Goal: Task Accomplishment & Management: Use online tool/utility

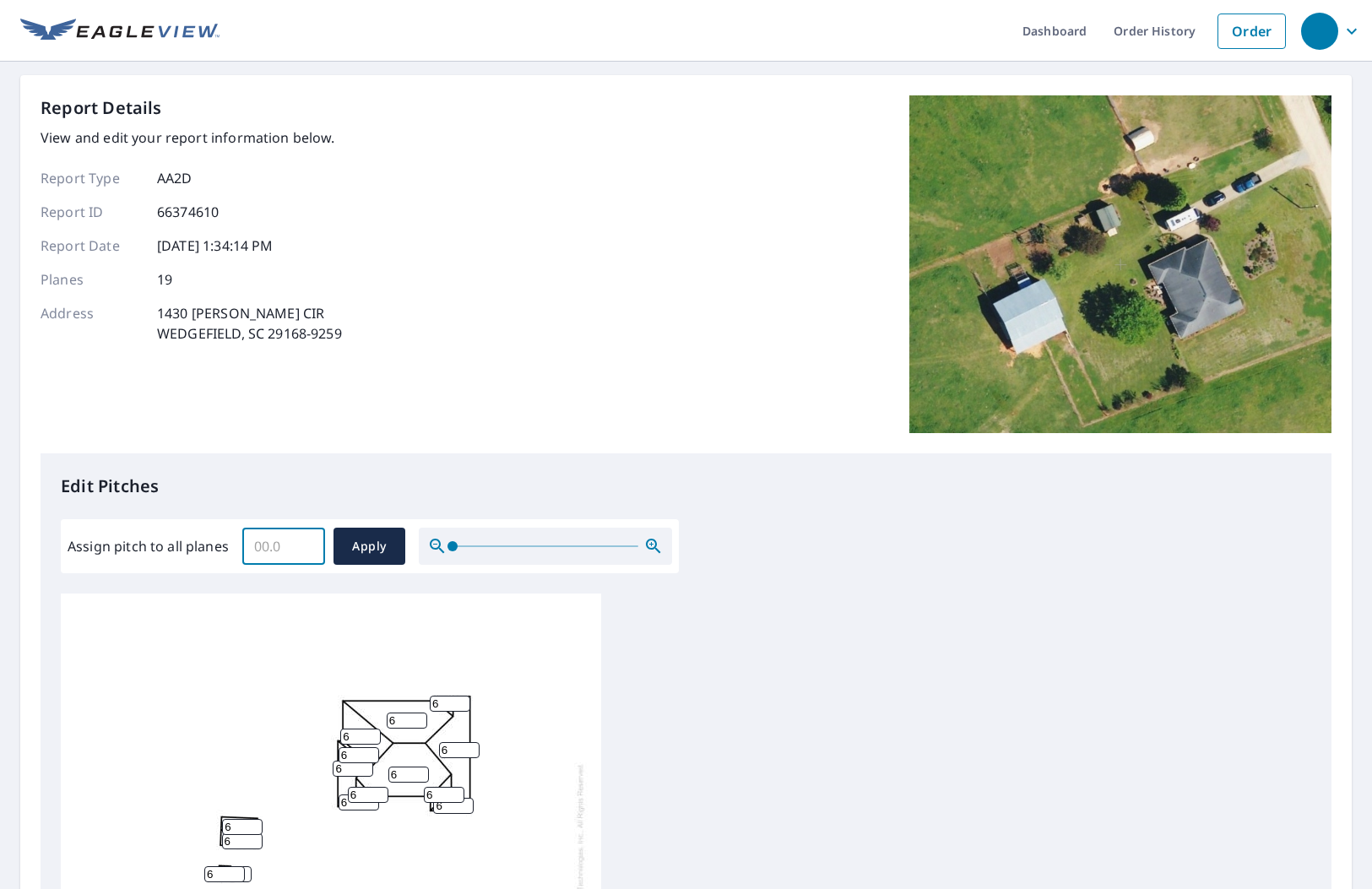
click at [281, 569] on div "Assign pitch to all planes ​ Apply" at bounding box center [370, 546] width 617 height 54
click at [281, 546] on input "Assign pitch to all planes" at bounding box center [284, 547] width 83 height 47
type input "7"
click at [350, 548] on span "Apply" at bounding box center [369, 546] width 44 height 21
type input "7"
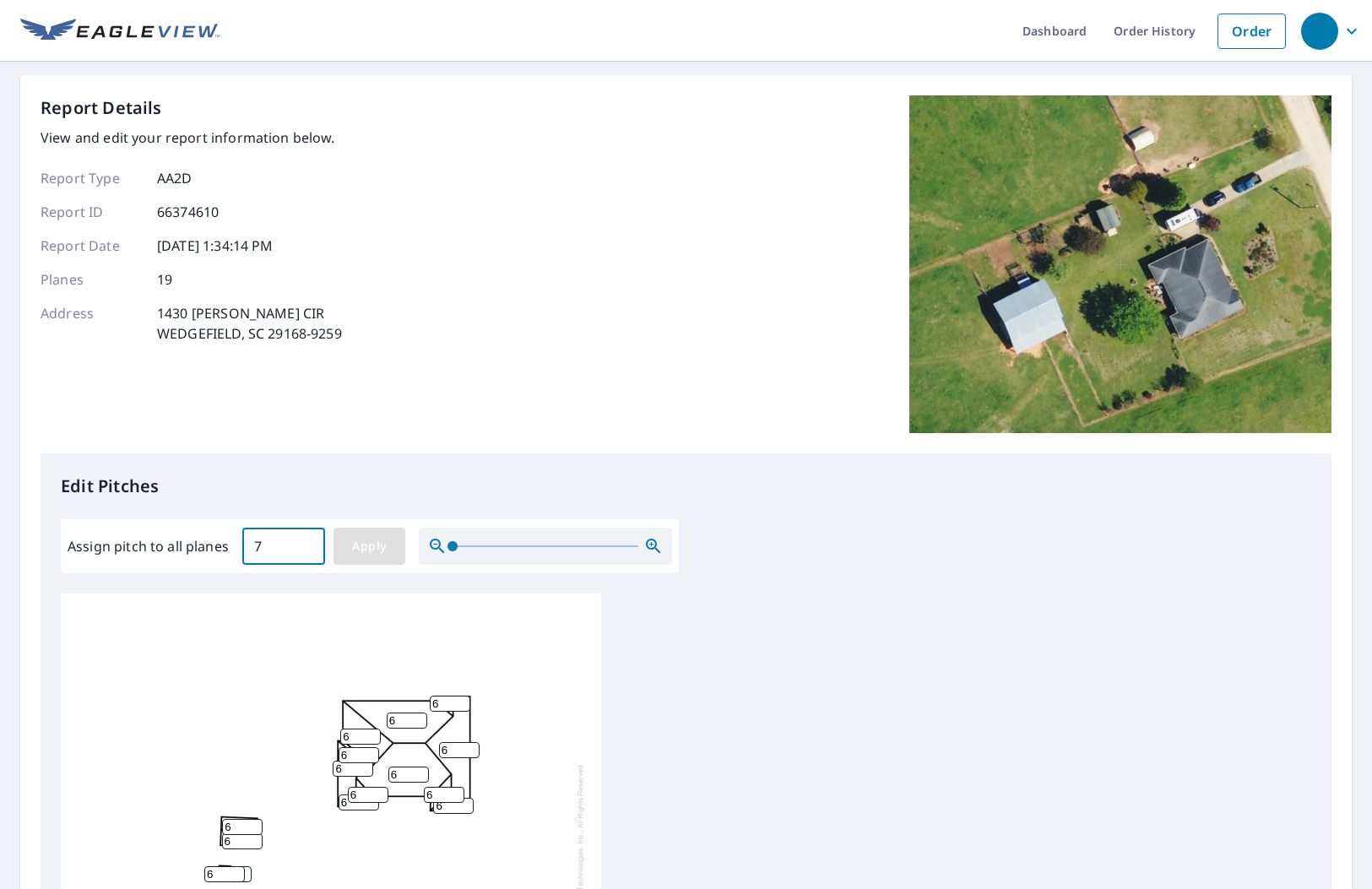
type input "7"
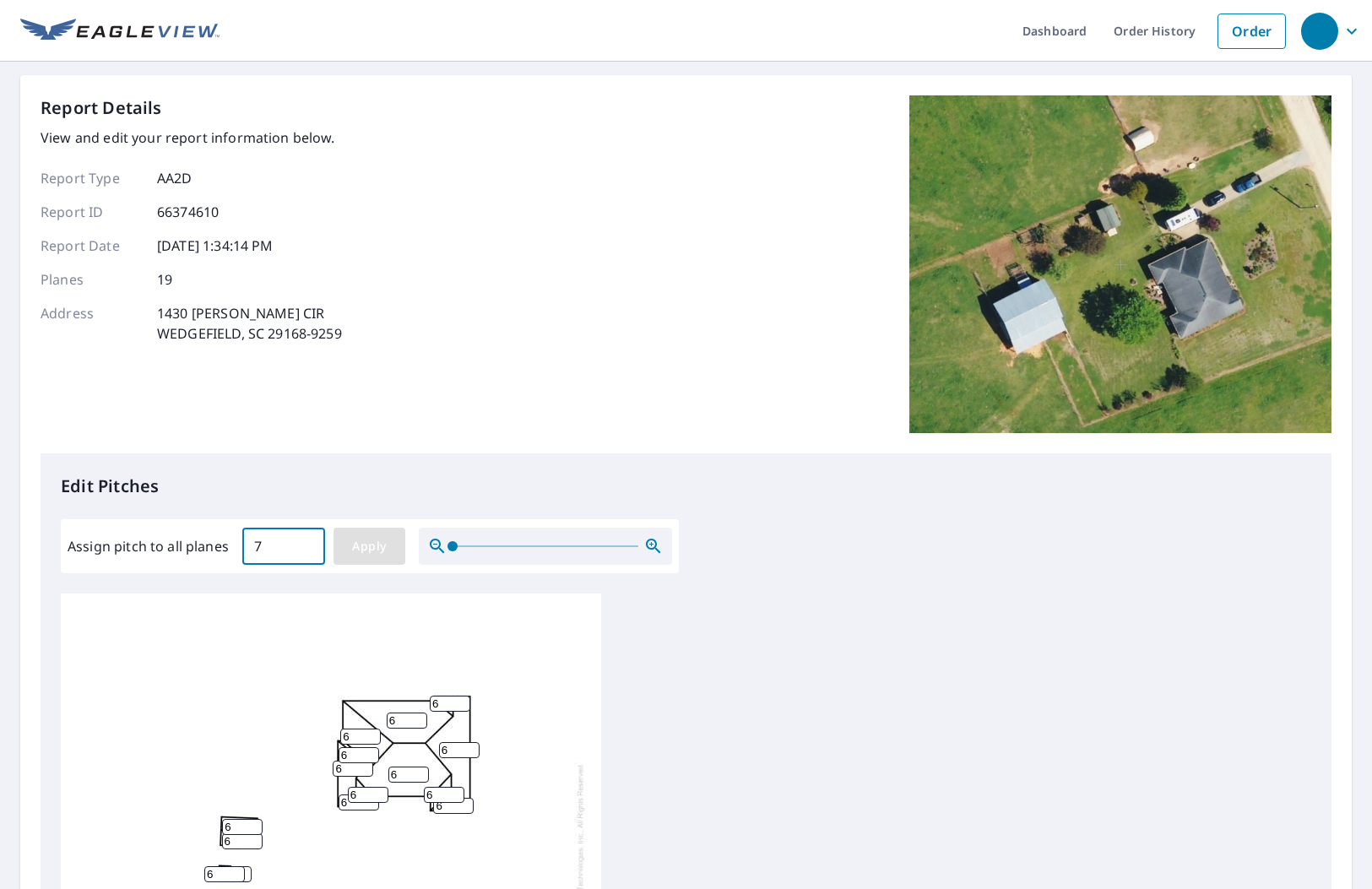
type input "7"
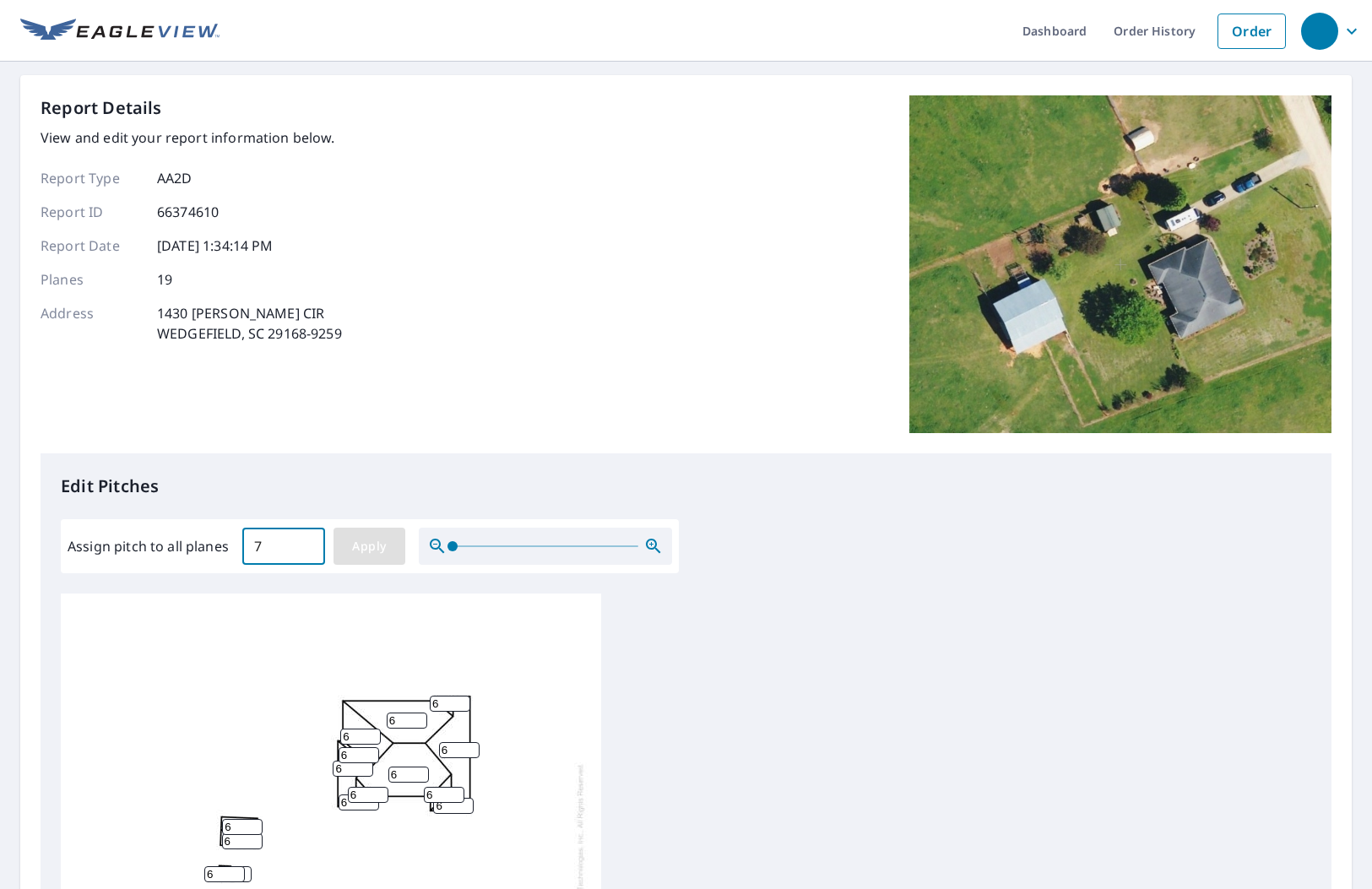
type input "7"
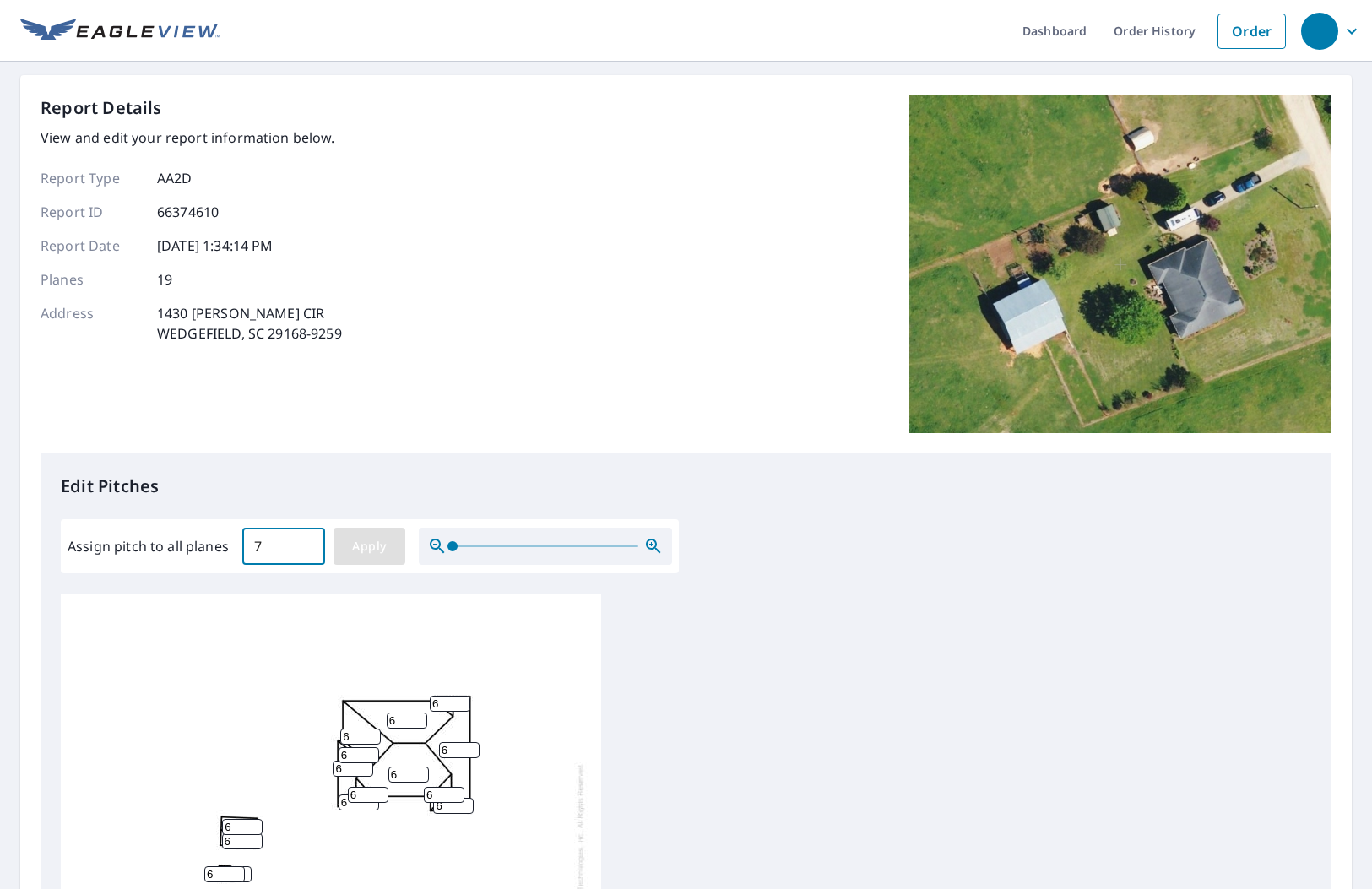
type input "7"
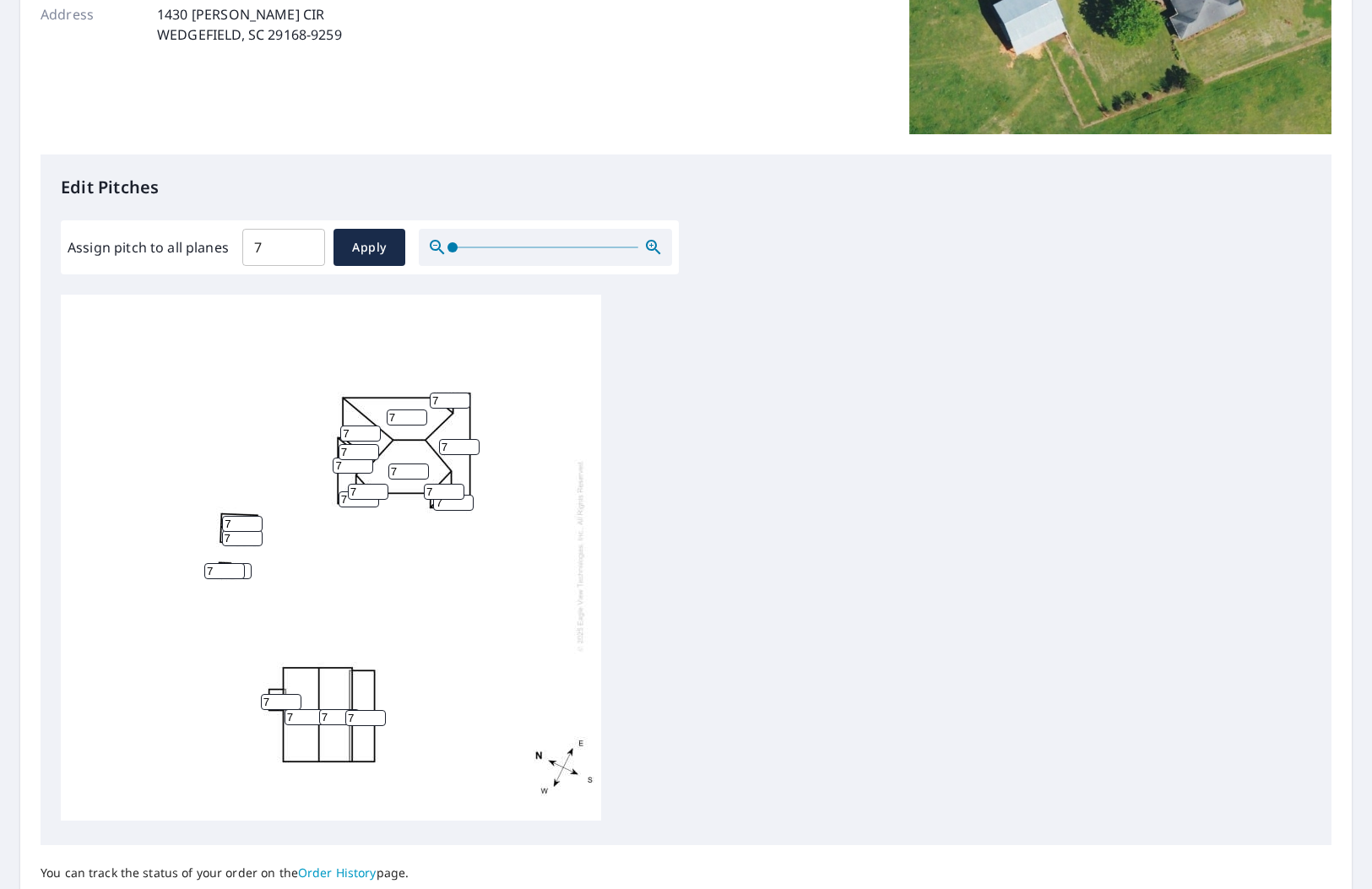
scroll to position [422, 0]
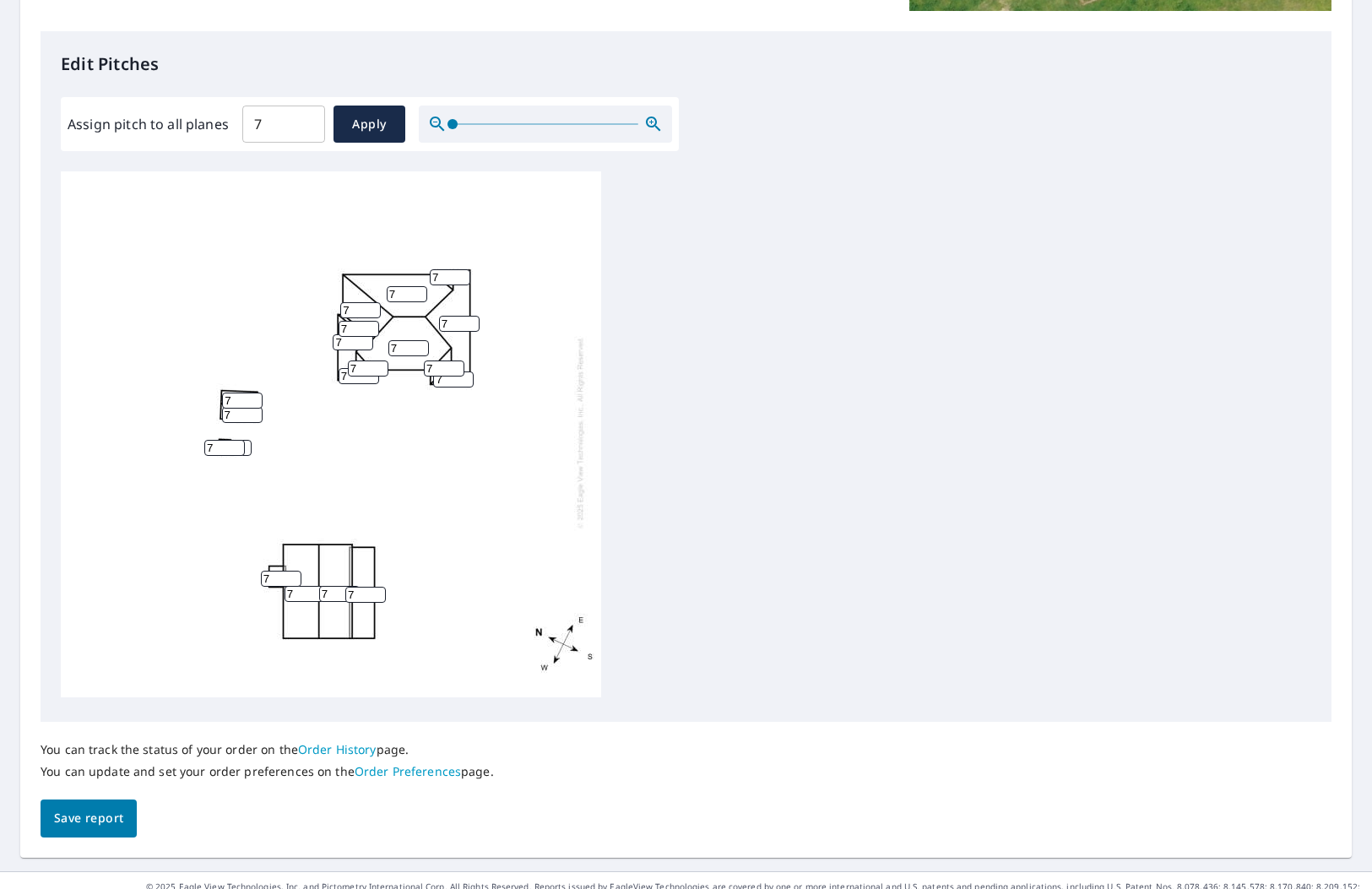
click at [88, 814] on span "Save report" at bounding box center [89, 818] width 69 height 21
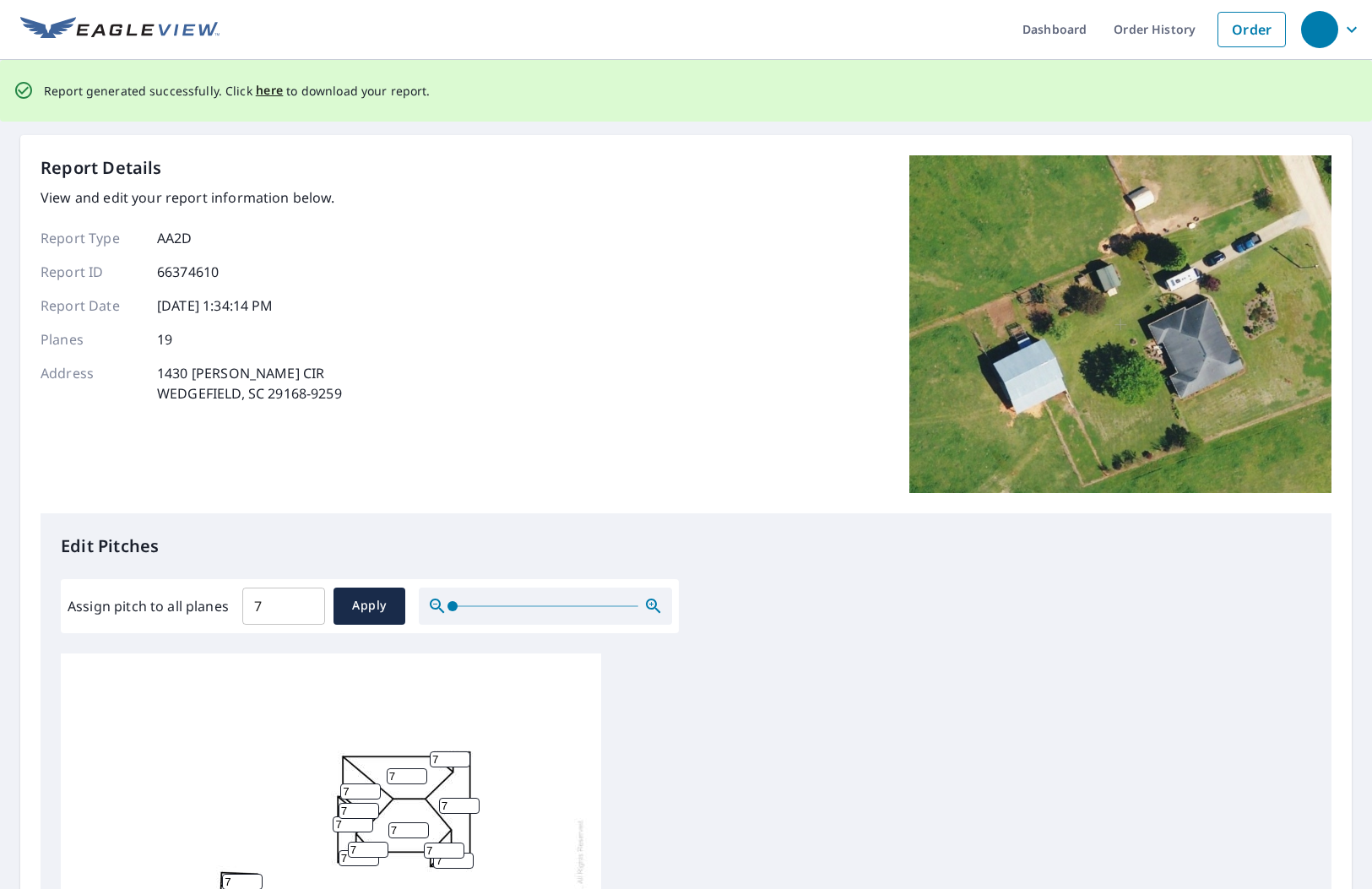
scroll to position [0, 0]
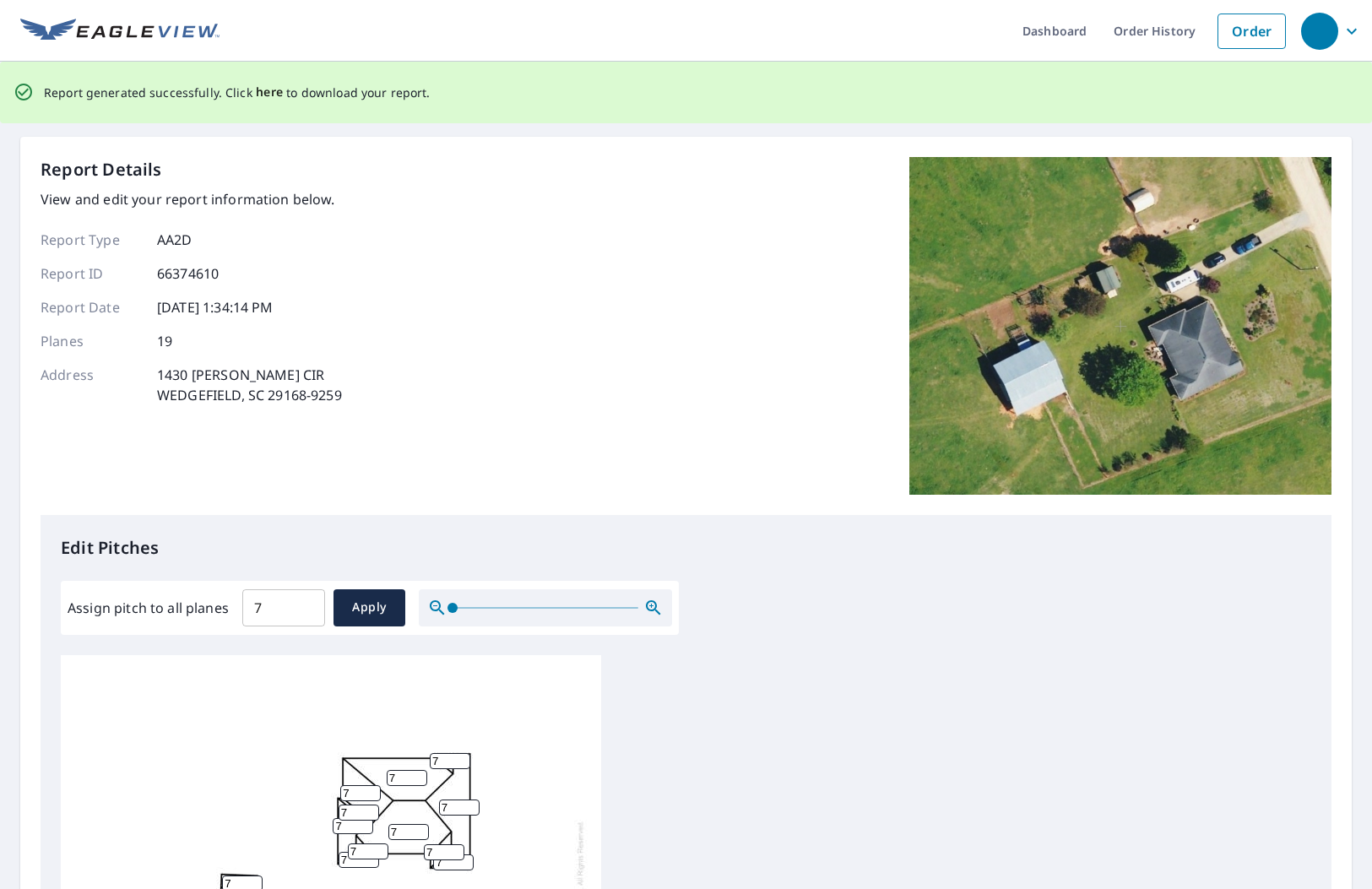
click at [271, 91] on span "here" at bounding box center [269, 92] width 28 height 21
click at [260, 91] on span "here" at bounding box center [269, 92] width 28 height 21
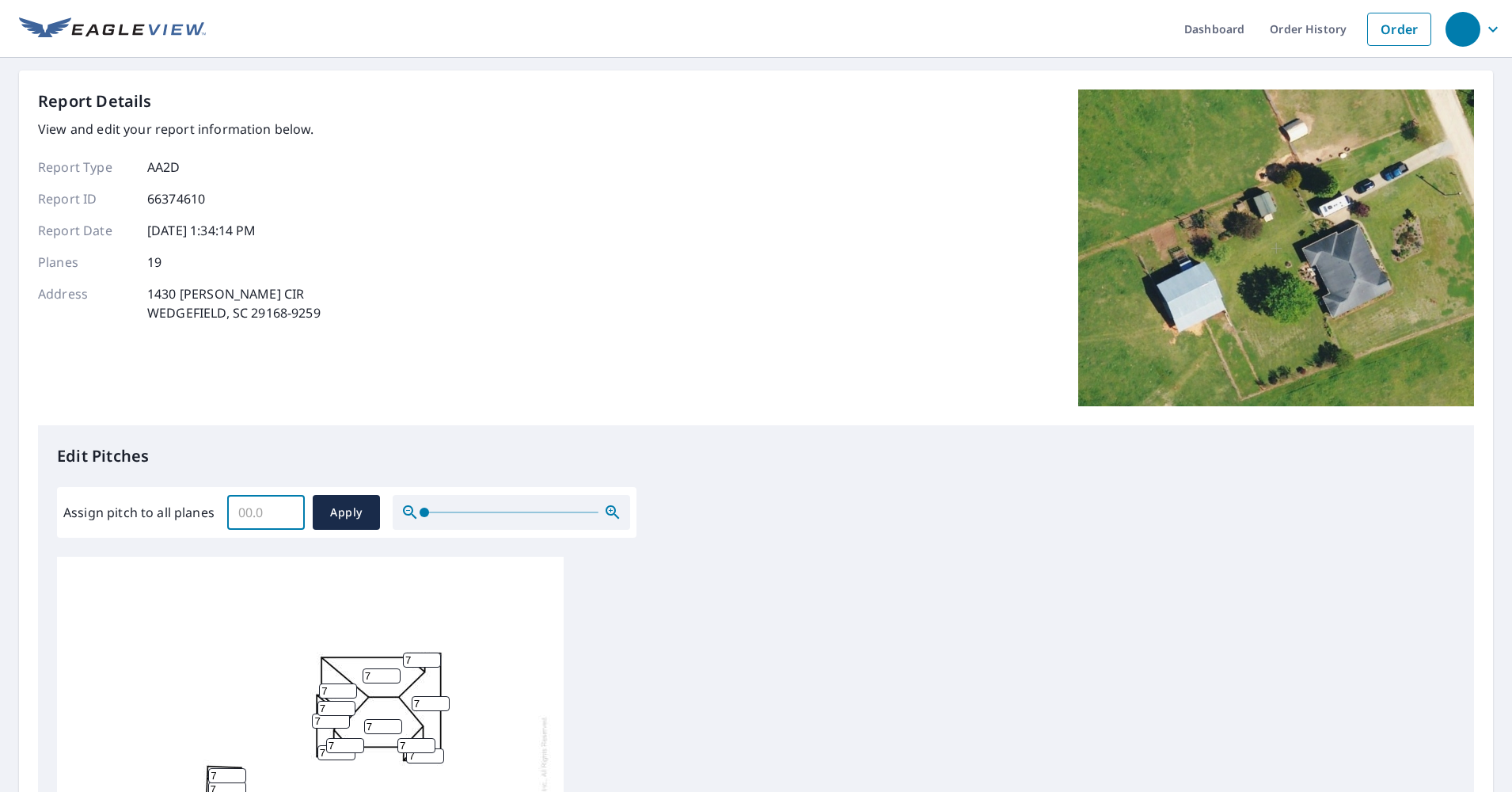
click at [277, 525] on input "Assign pitch to all planes" at bounding box center [266, 513] width 78 height 44
type input "8"
click at [383, 513] on div "Assign pitch to all planes 8 ​ Apply" at bounding box center [346, 513] width 567 height 35
click at [373, 513] on button "Apply" at bounding box center [346, 513] width 68 height 35
type input "8"
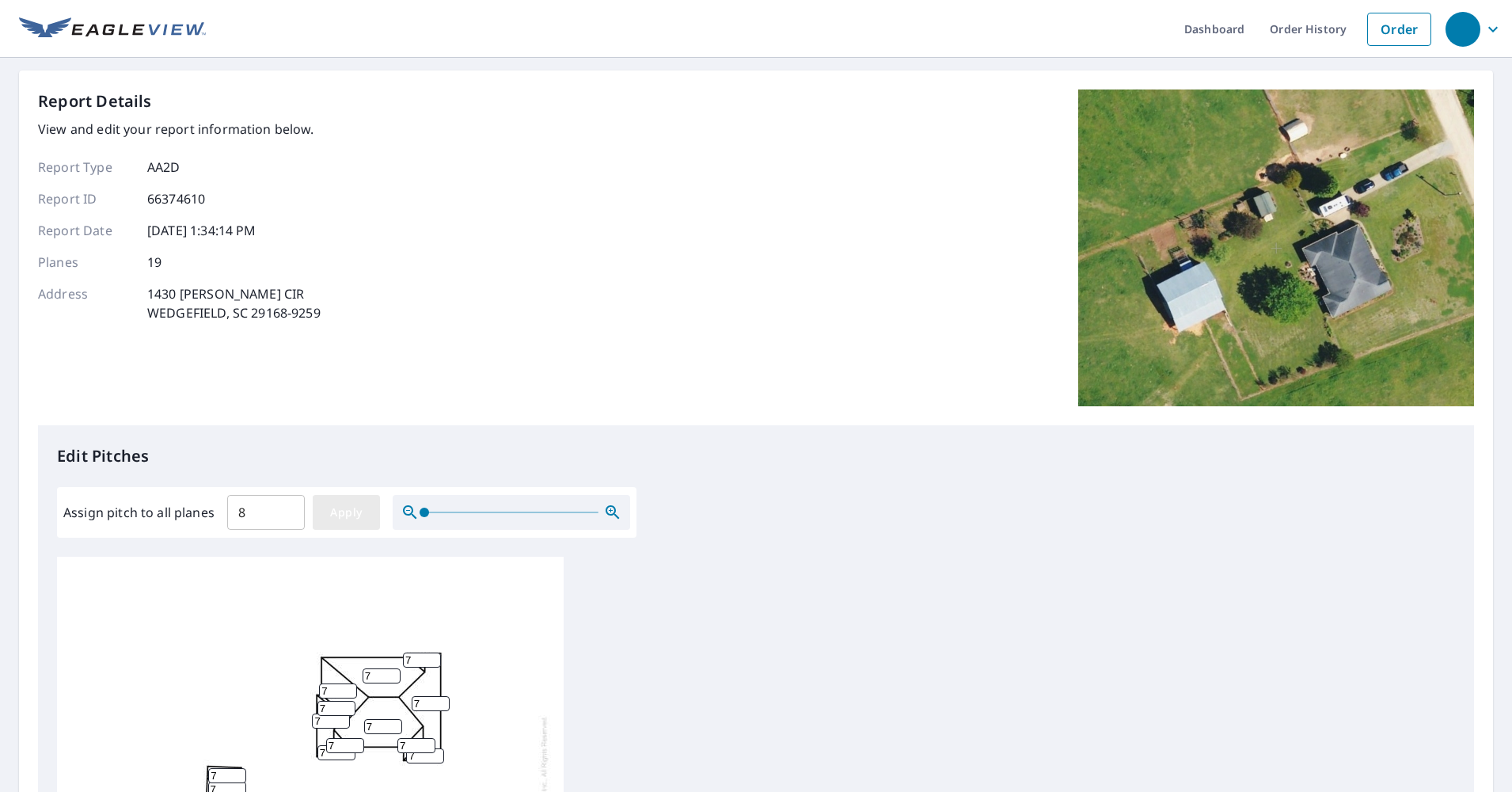
type input "8"
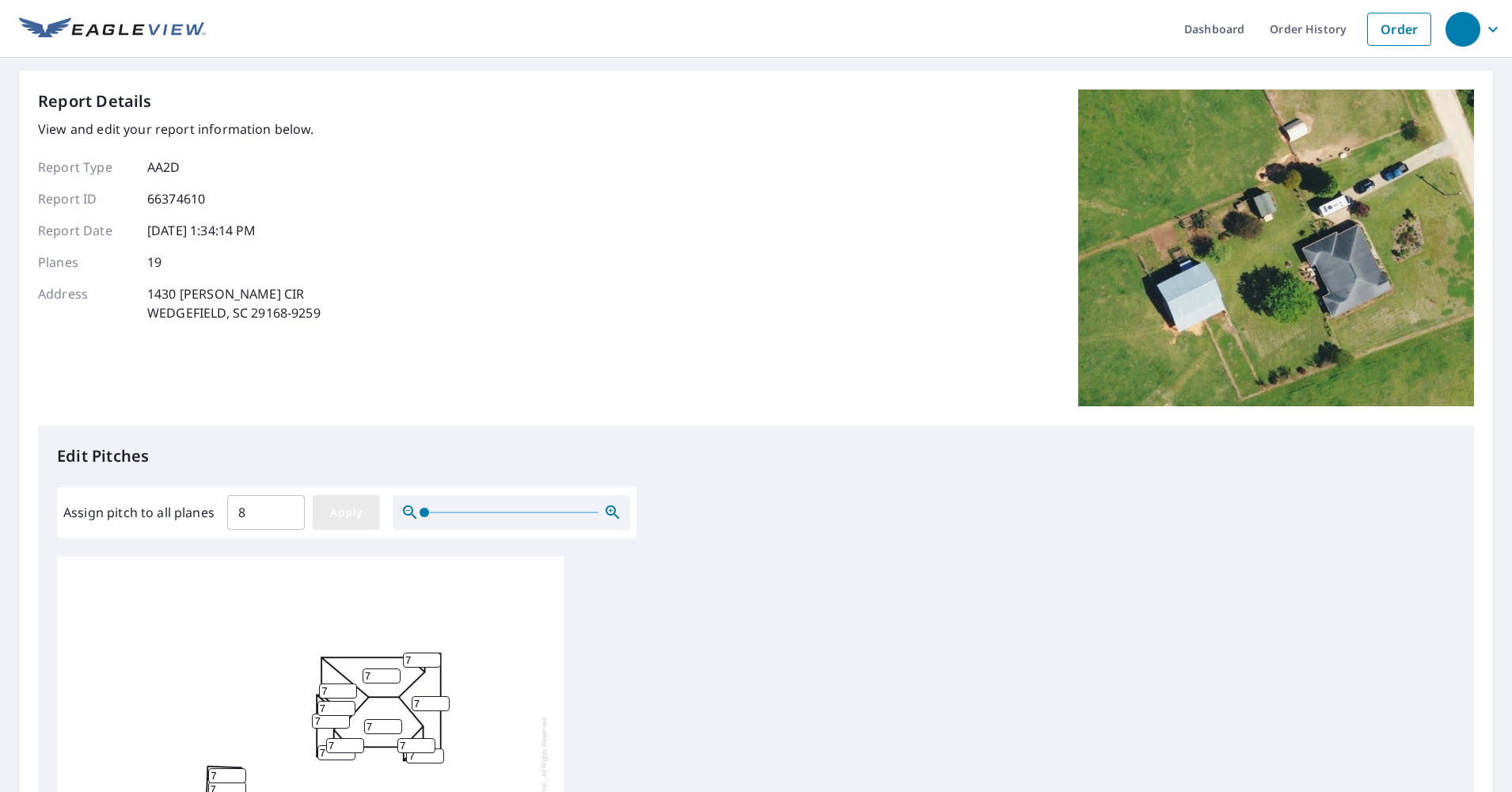
type input "8"
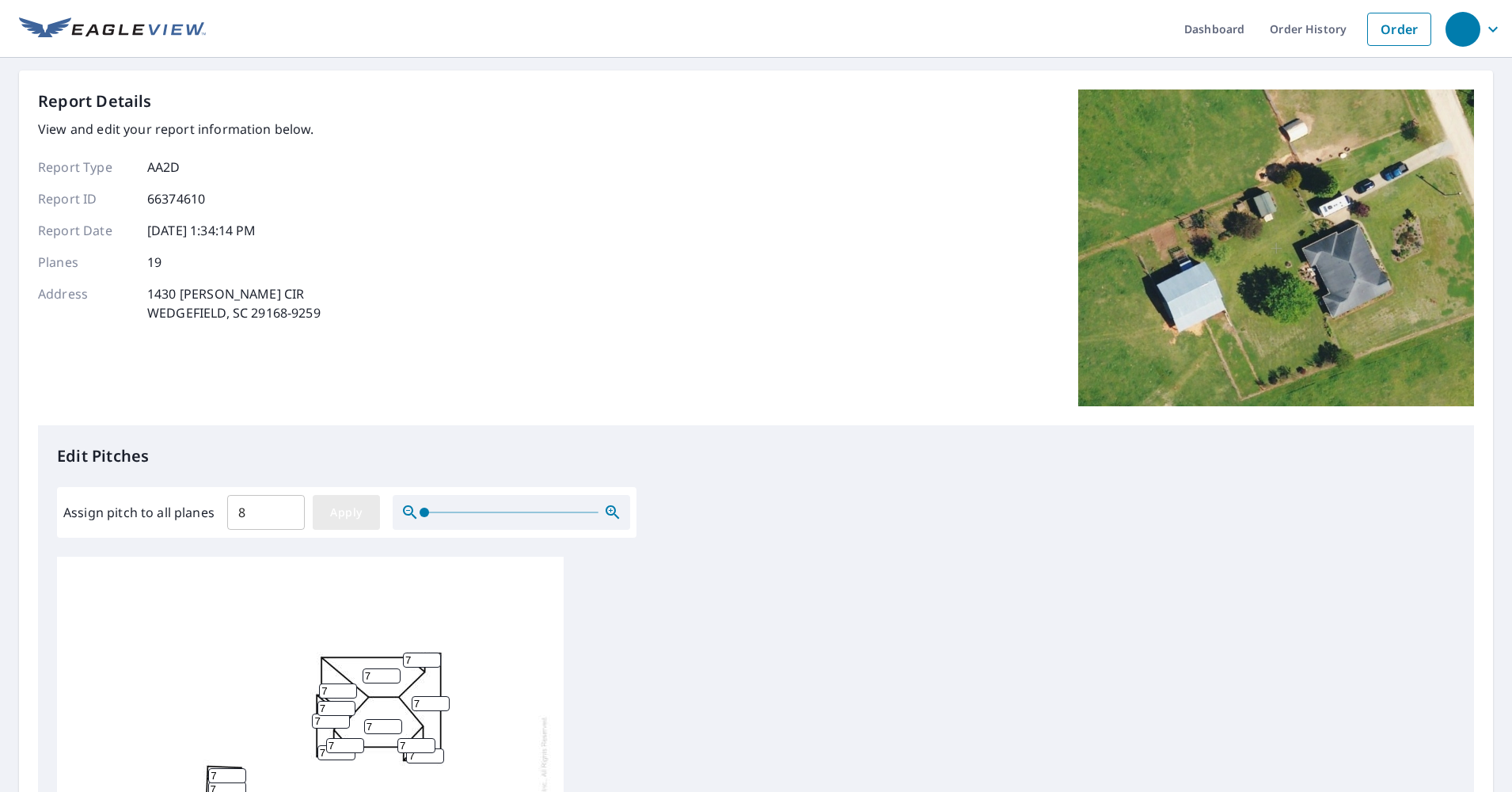
type input "8"
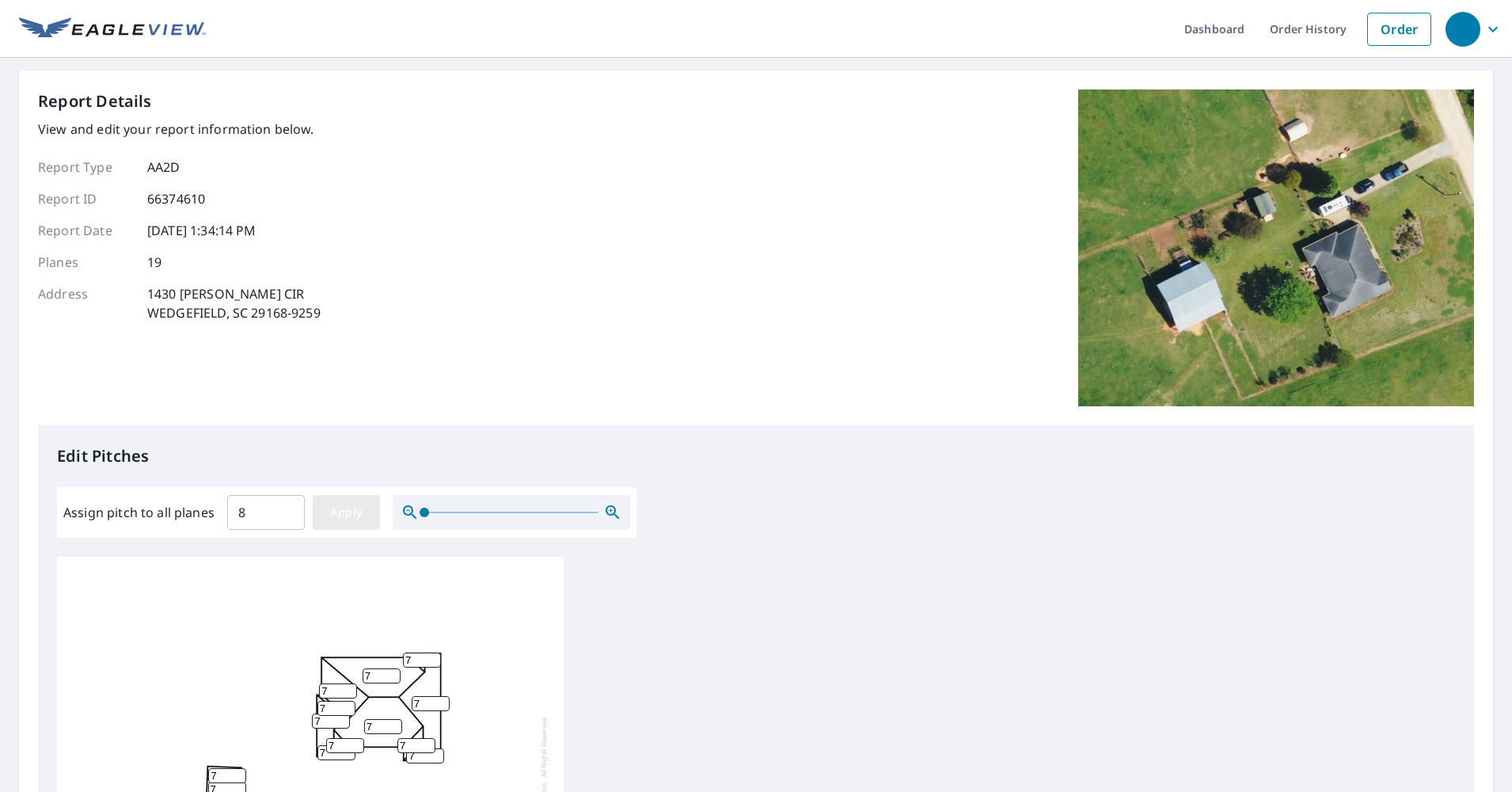
type input "8"
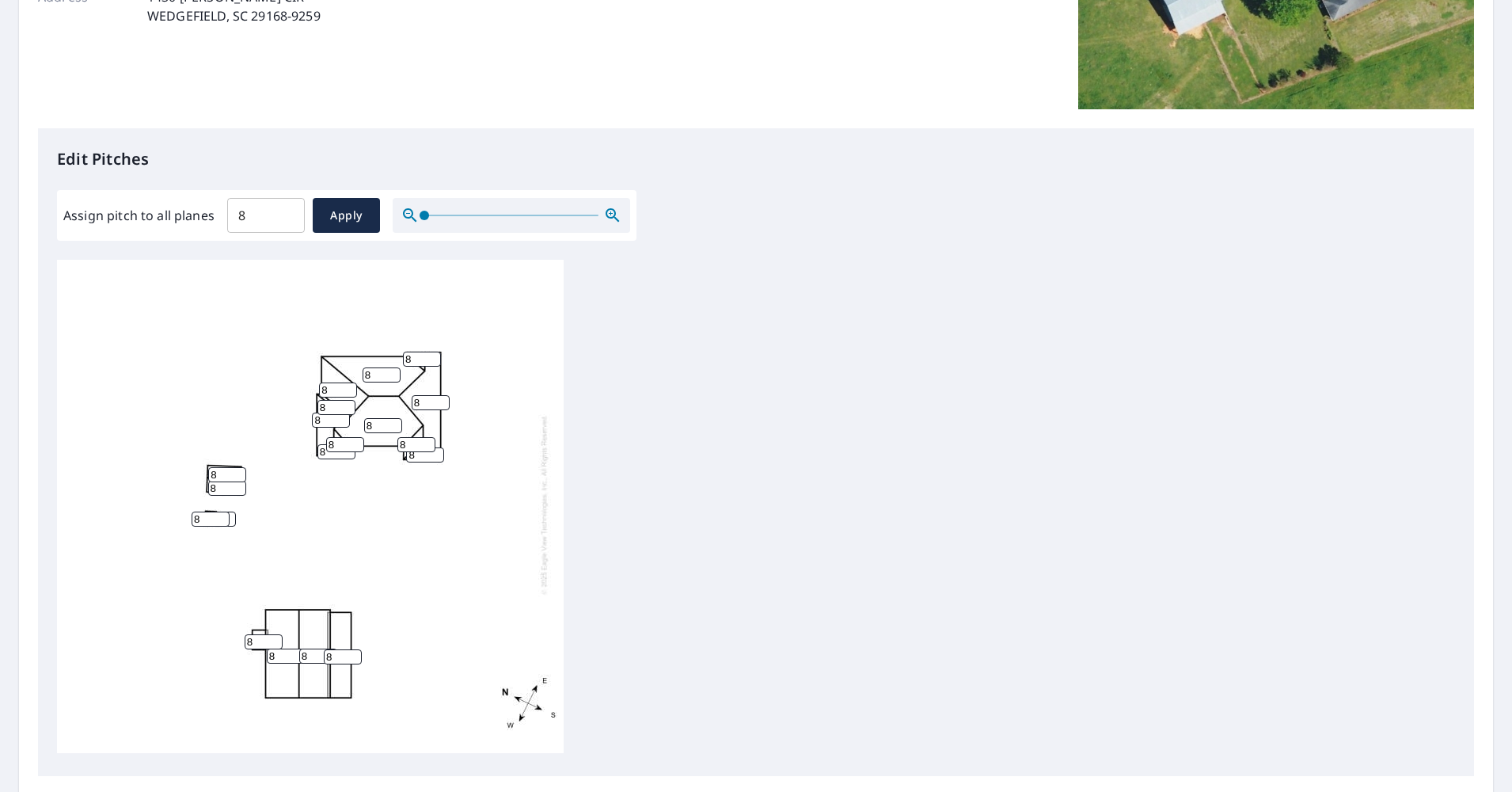
scroll to position [19, 0]
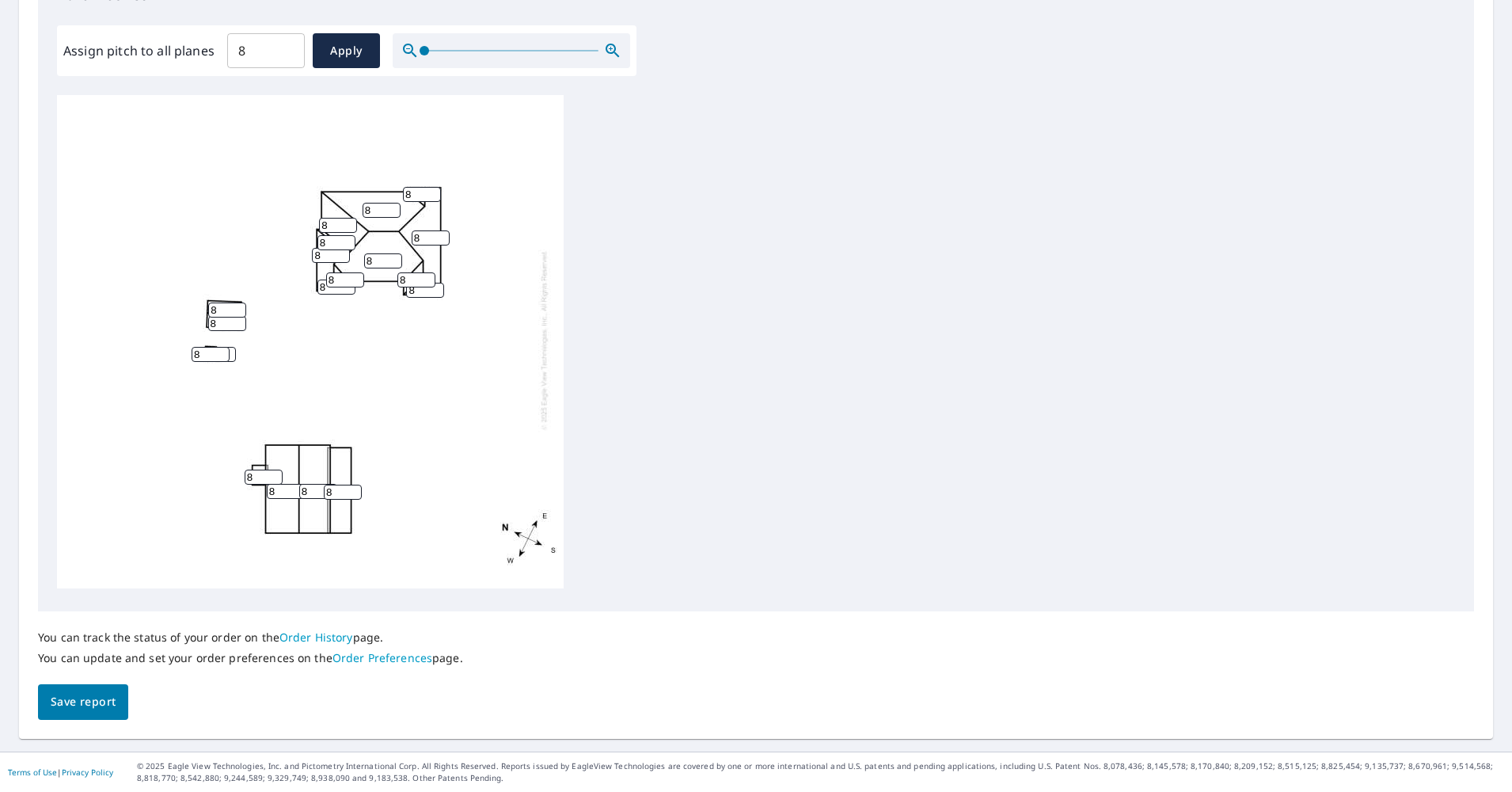
click at [64, 712] on span "Save report" at bounding box center [83, 701] width 65 height 19
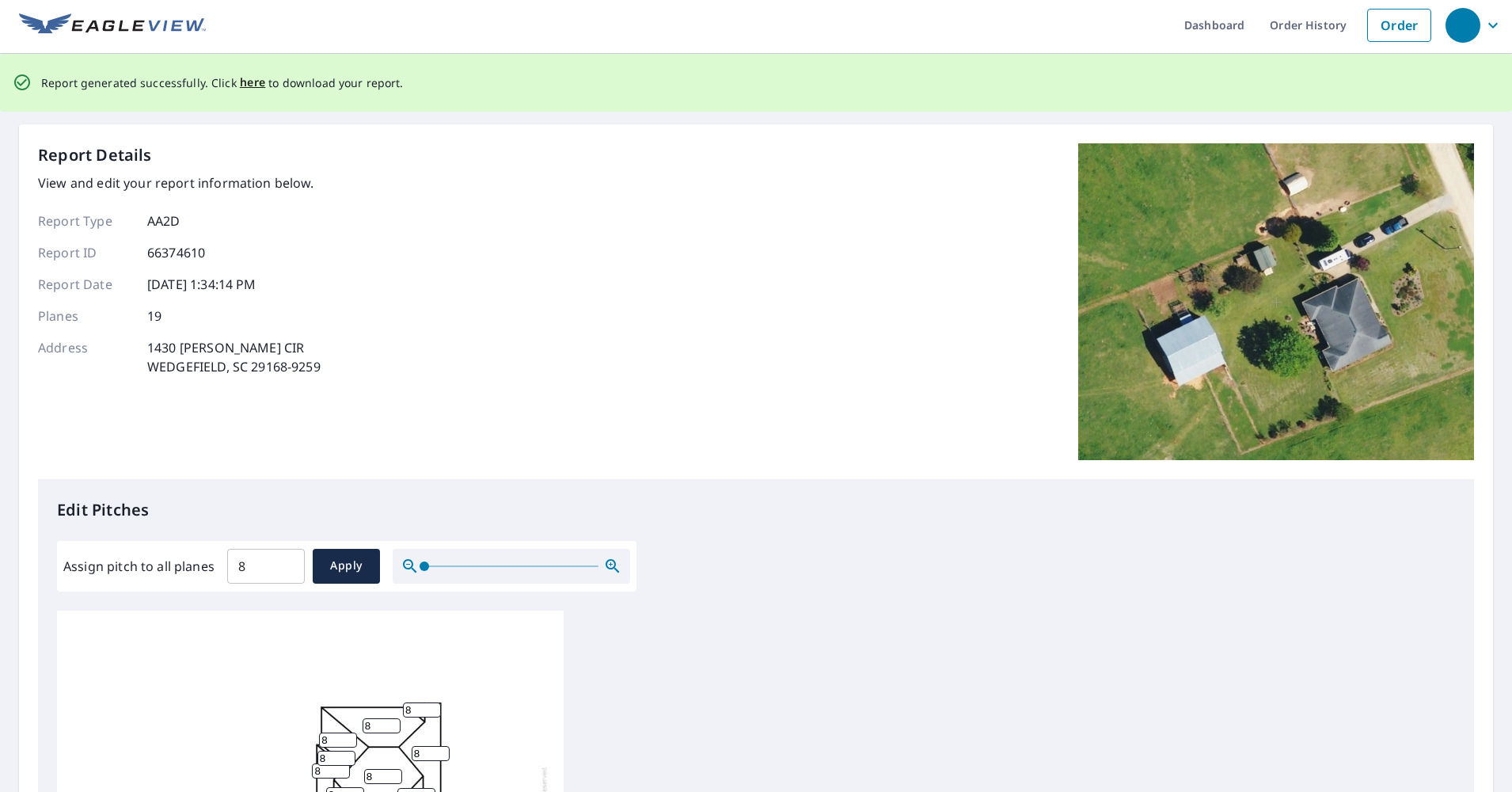
scroll to position [0, 0]
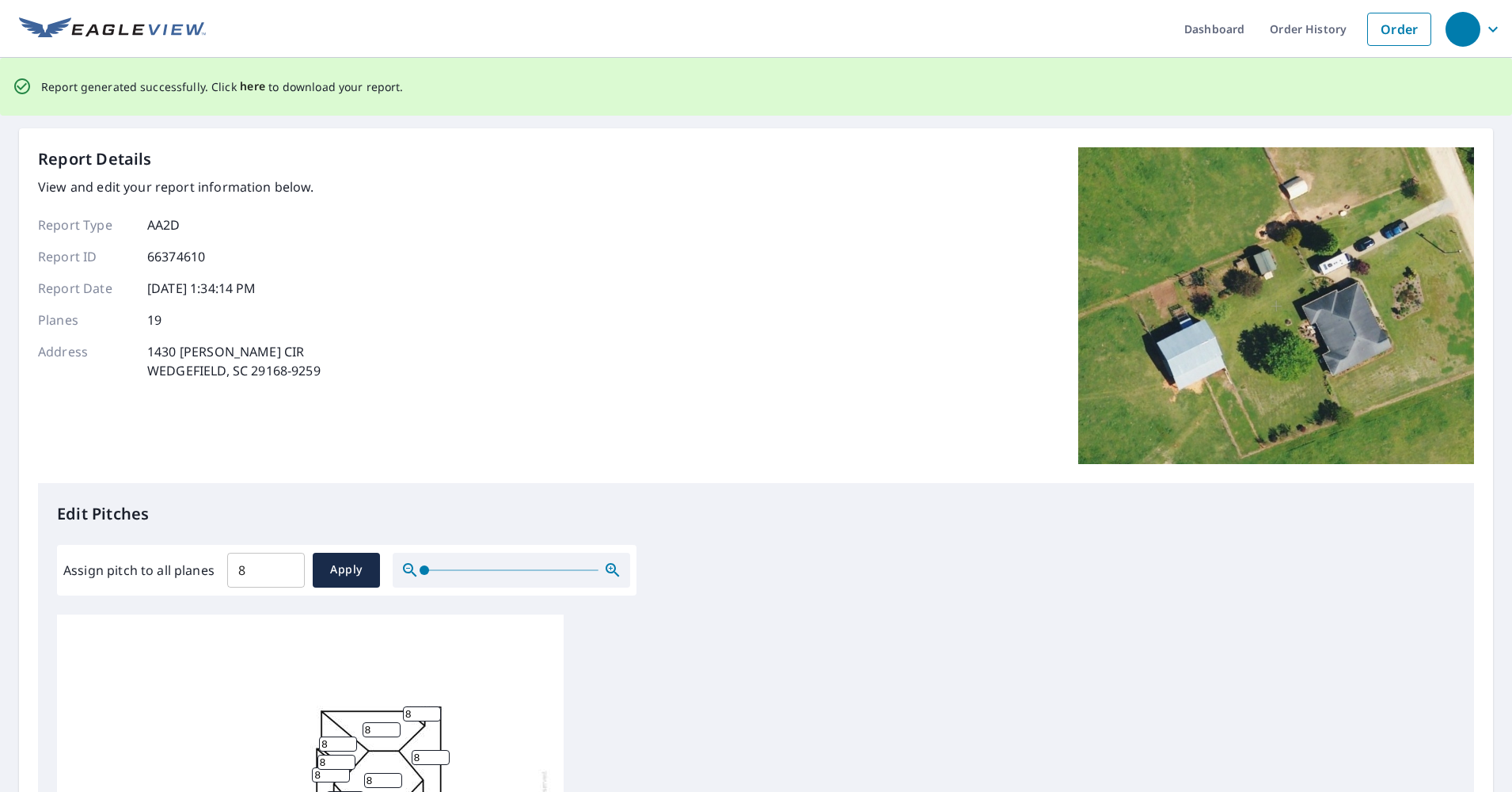
click at [240, 85] on span "here" at bounding box center [252, 86] width 26 height 19
